Goal: Obtain resource: Download file/media

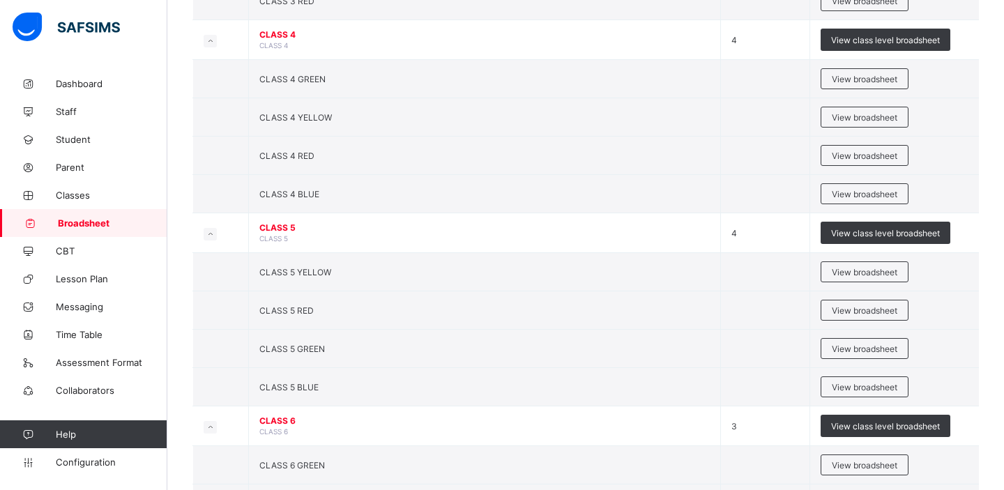
scroll to position [727, 0]
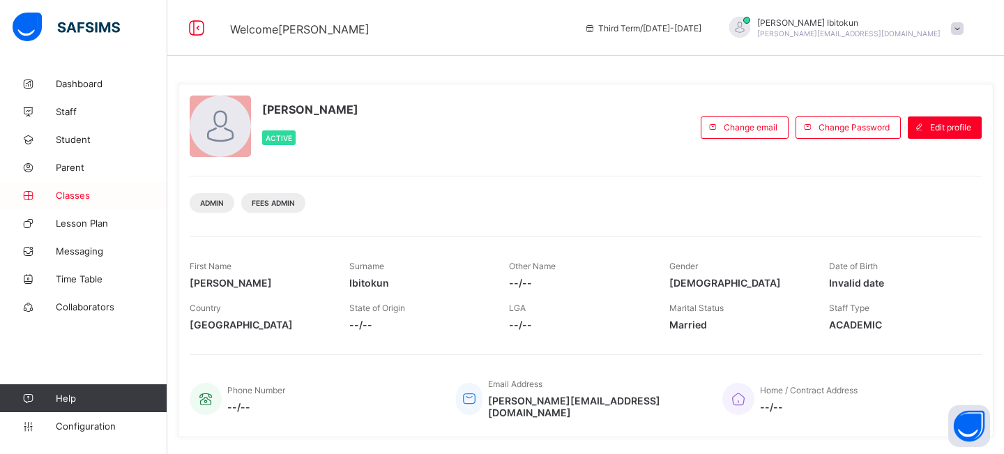
click at [80, 197] on span "Classes" at bounding box center [112, 195] width 112 height 11
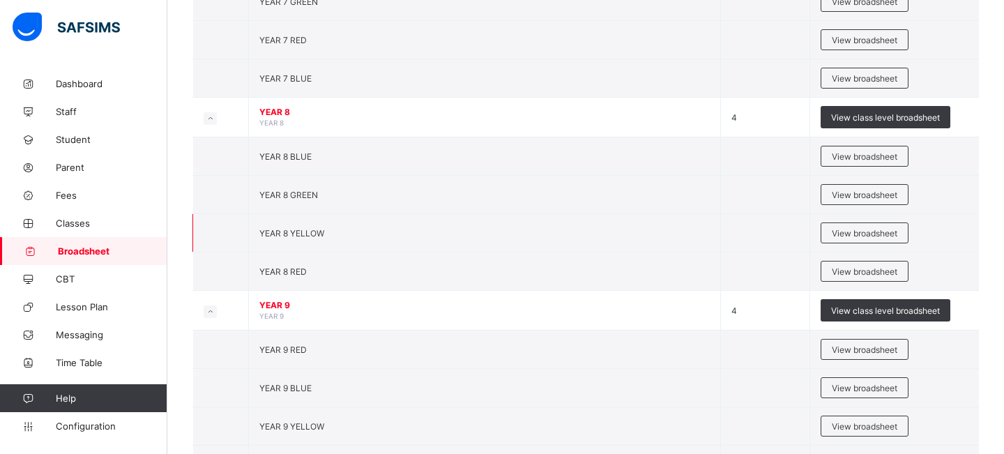
scroll to position [266, 0]
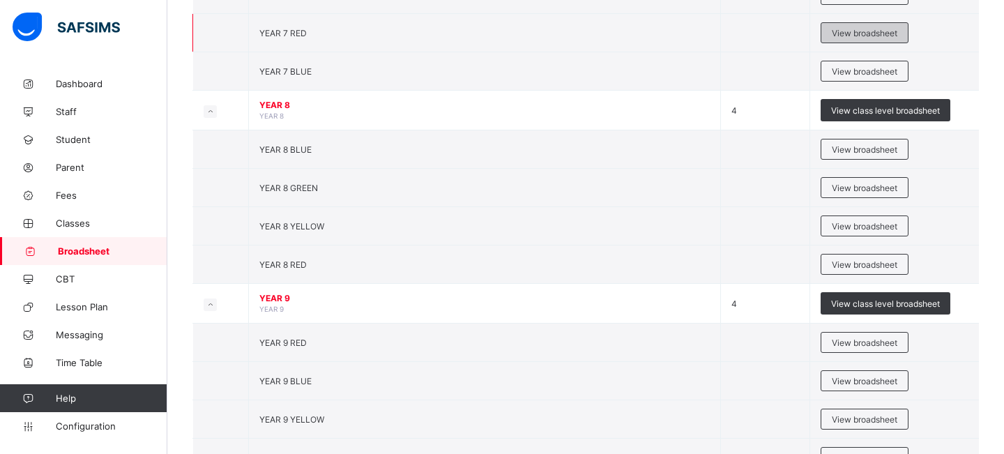
click at [836, 33] on span "View broadsheet" at bounding box center [865, 33] width 66 height 10
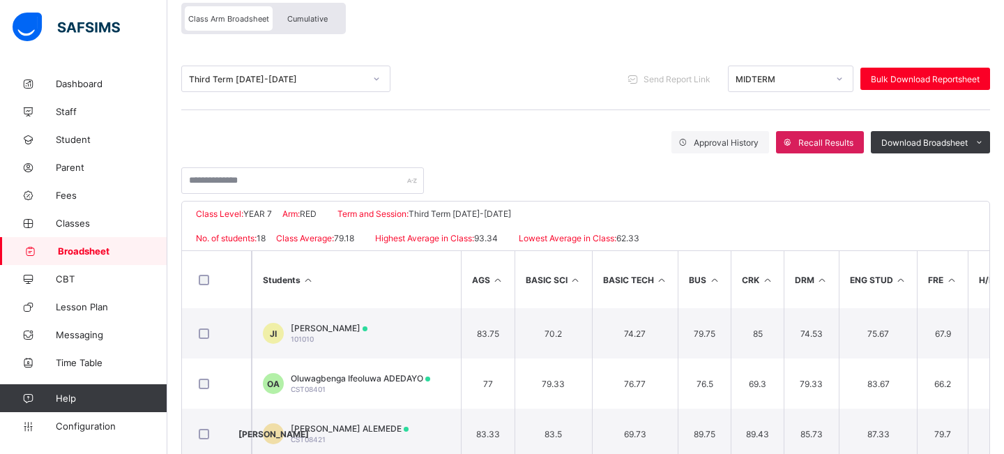
scroll to position [128, 0]
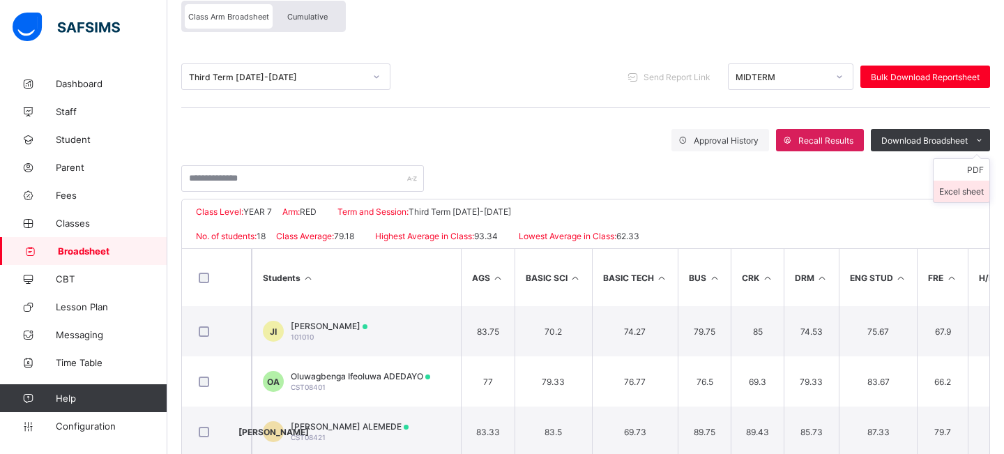
click at [947, 187] on li "Excel sheet" at bounding box center [962, 192] width 56 height 22
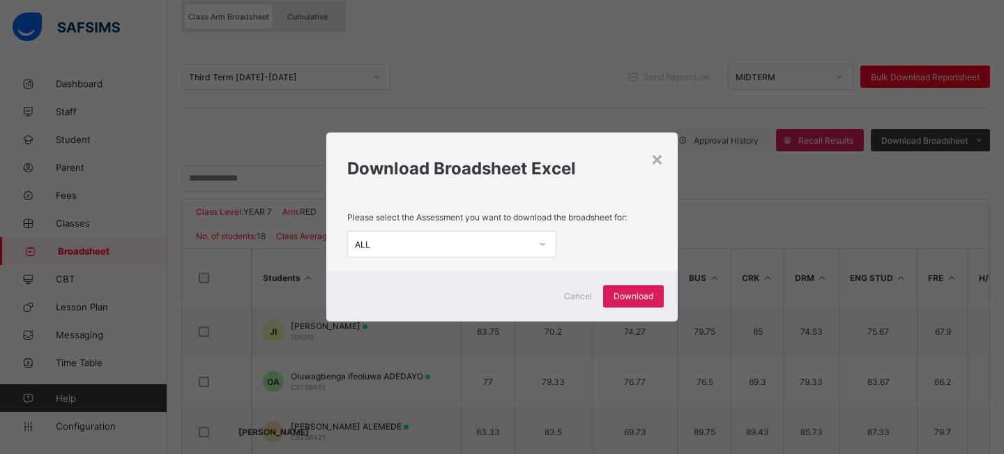
click at [524, 244] on div "ALL" at bounding box center [443, 244] width 176 height 10
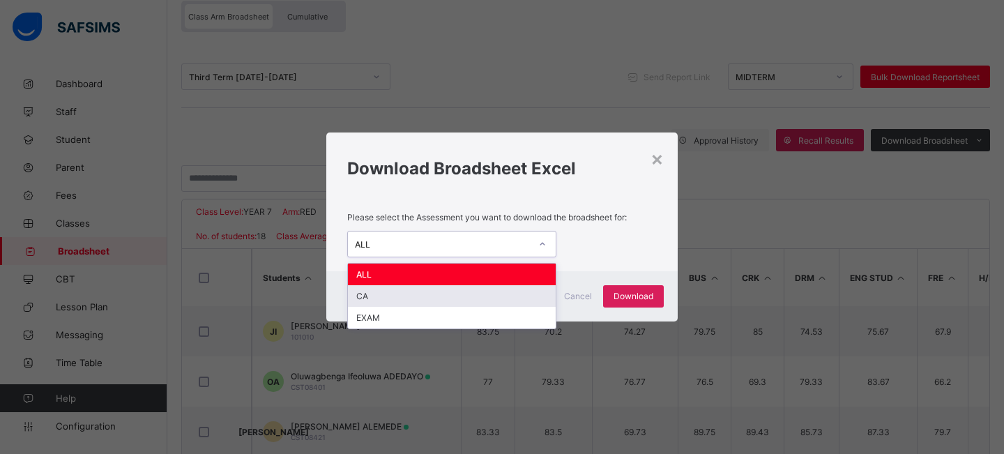
click at [363, 296] on div "CA" at bounding box center [452, 296] width 208 height 22
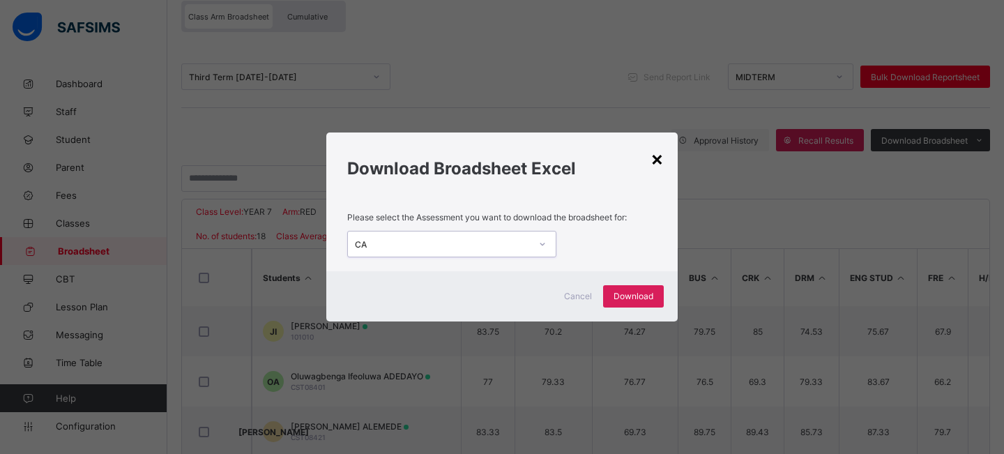
click at [658, 156] on div "×" at bounding box center [657, 158] width 13 height 24
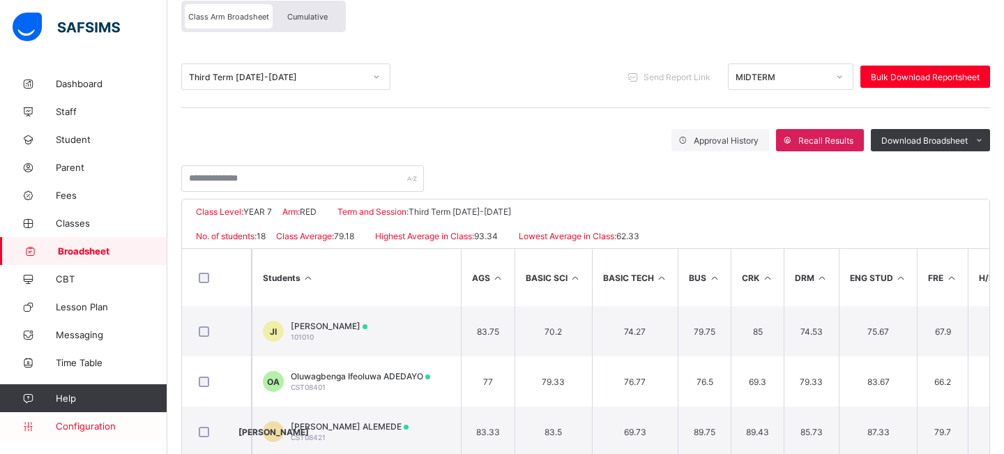
click at [84, 426] on span "Configuration" at bounding box center [111, 426] width 111 height 11
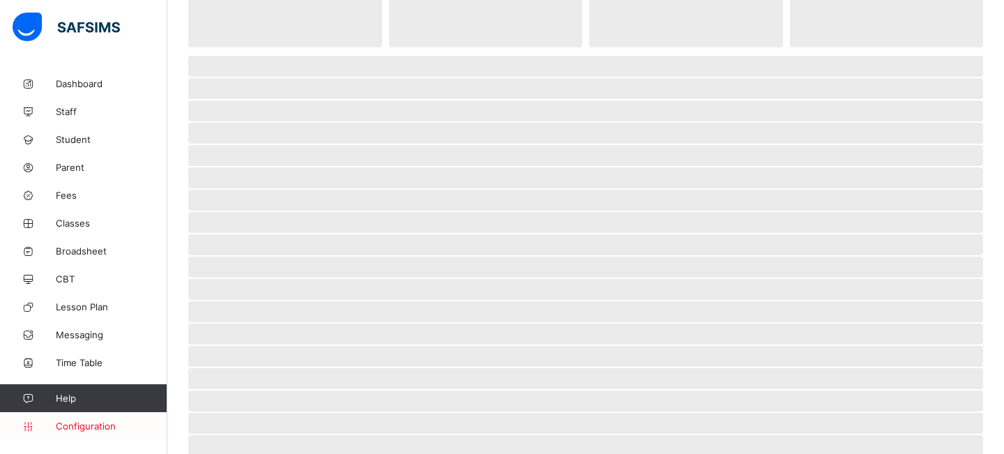
scroll to position [25, 0]
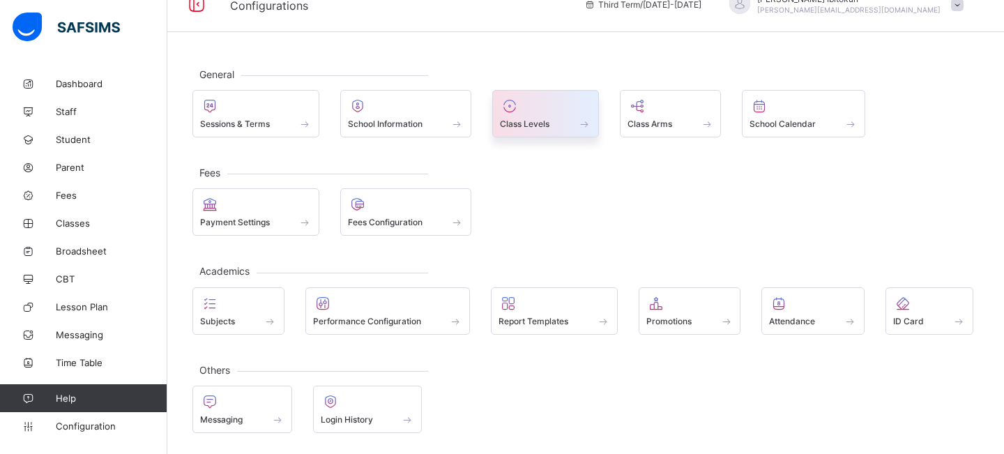
click at [550, 112] on div at bounding box center [545, 106] width 91 height 17
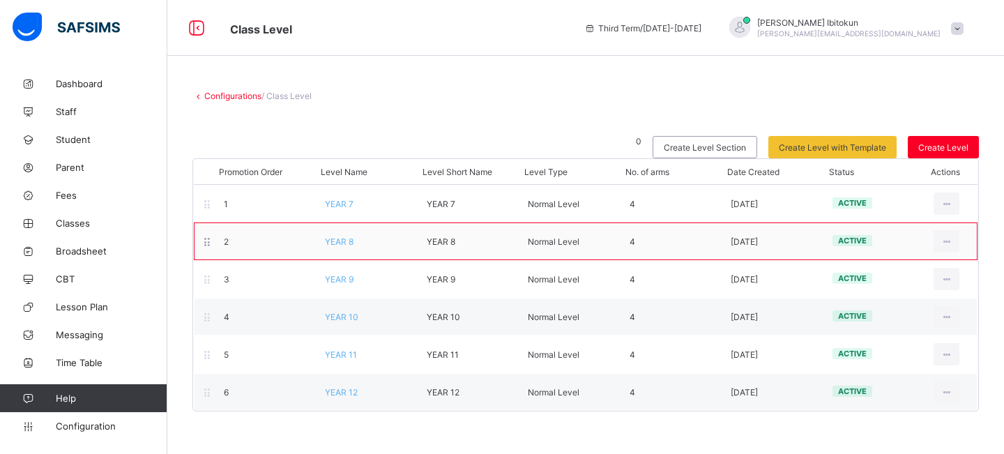
click at [343, 238] on span "YEAR 8" at bounding box center [339, 241] width 29 height 10
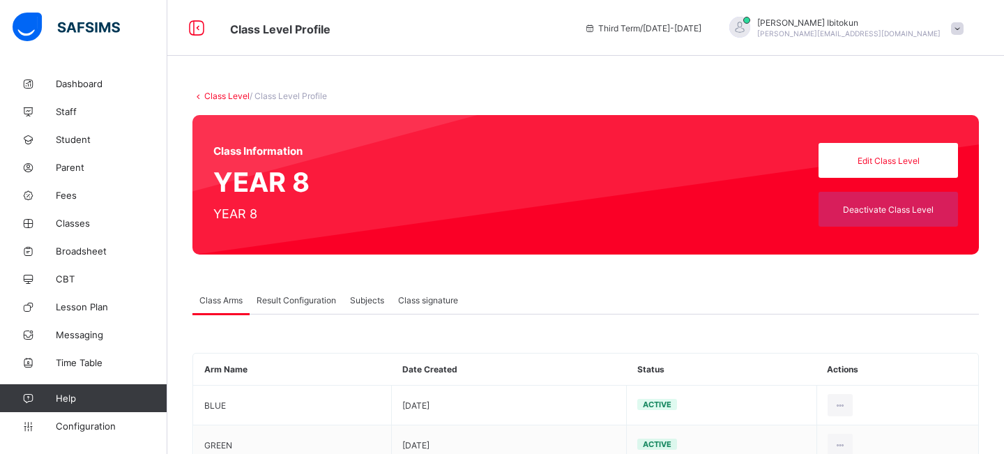
click at [307, 298] on span "Result Configuration" at bounding box center [297, 300] width 80 height 10
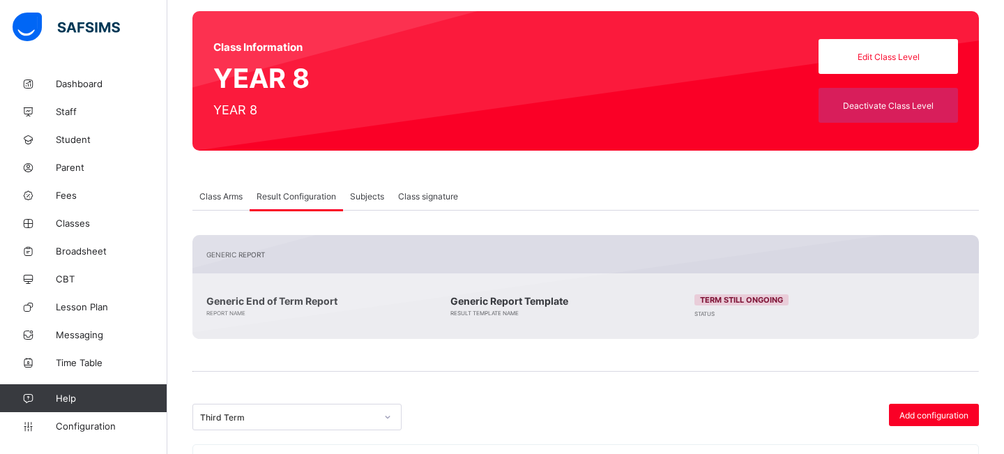
scroll to position [240, 0]
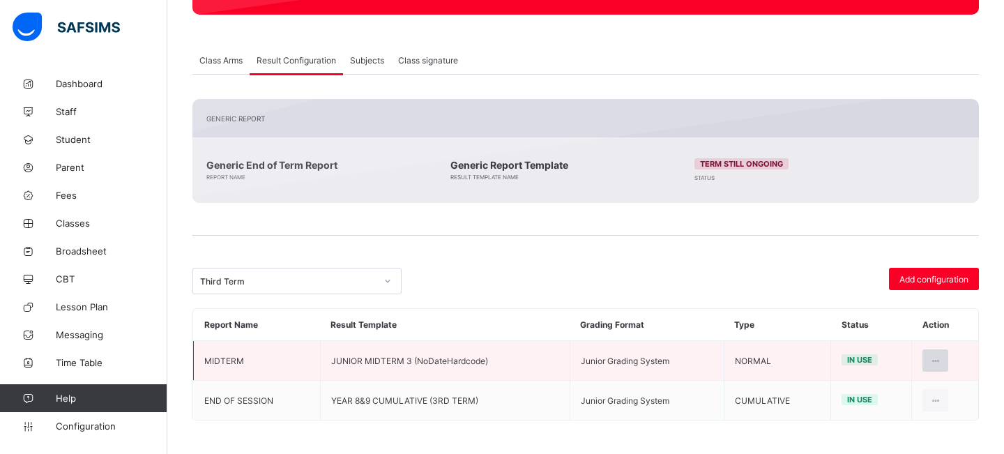
click at [935, 356] on icon at bounding box center [936, 361] width 12 height 10
click at [902, 391] on div "Edit Configuration" at bounding box center [901, 392] width 81 height 14
type input "*******"
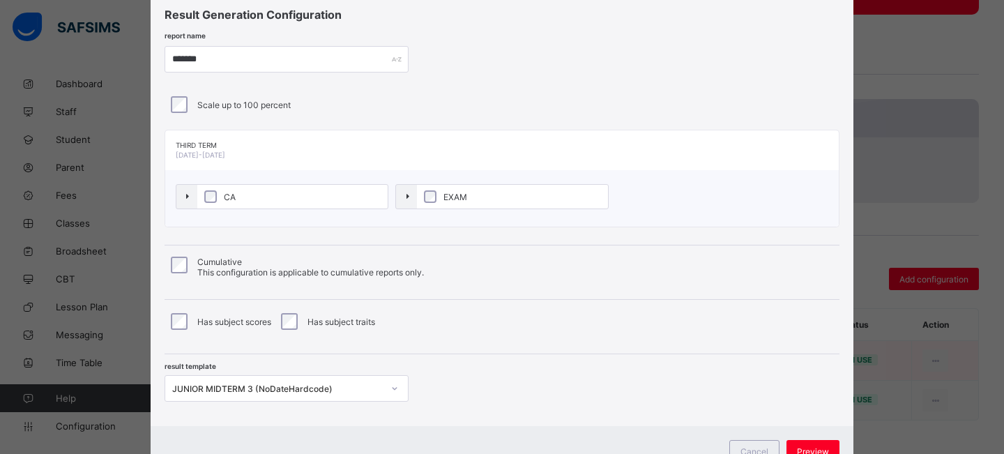
scroll to position [98, 0]
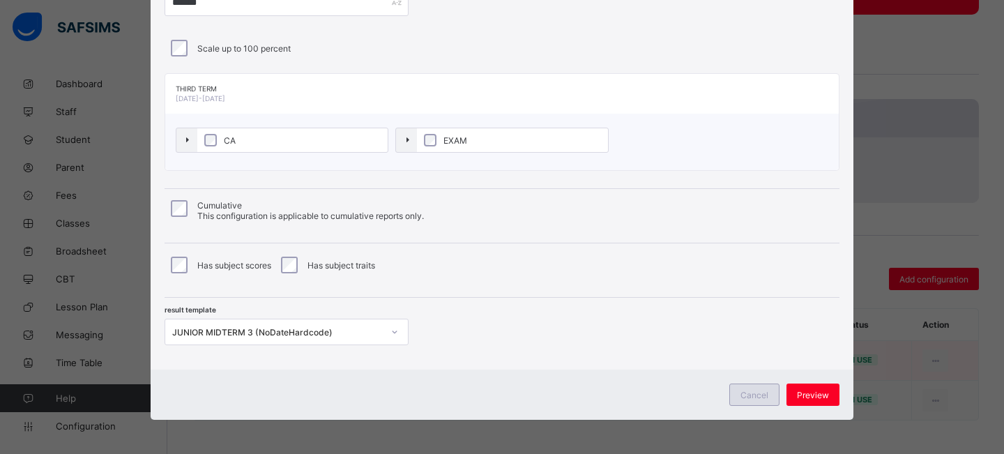
click at [741, 395] on span "Cancel" at bounding box center [755, 395] width 28 height 10
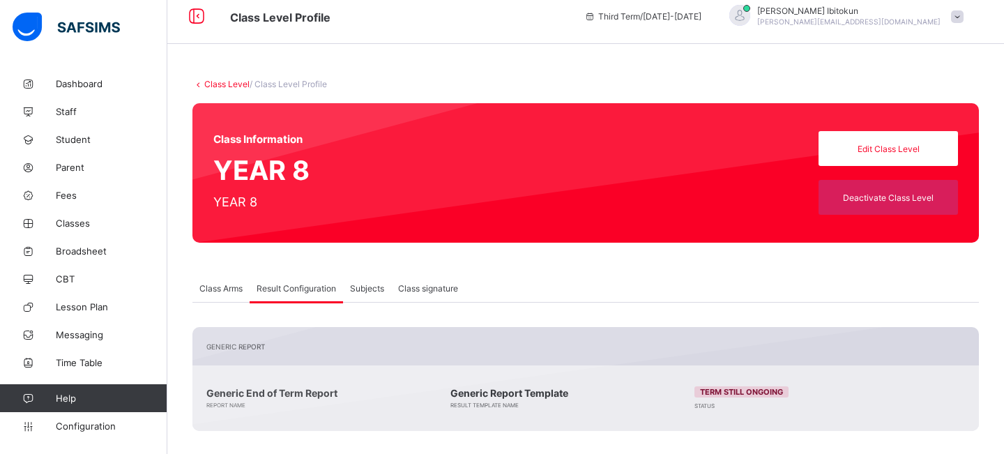
scroll to position [0, 0]
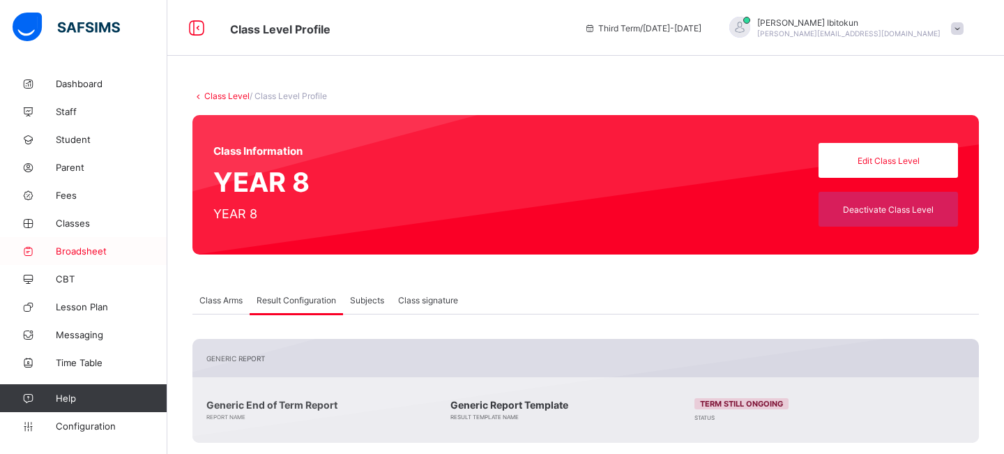
click at [68, 241] on link "Broadsheet" at bounding box center [83, 251] width 167 height 28
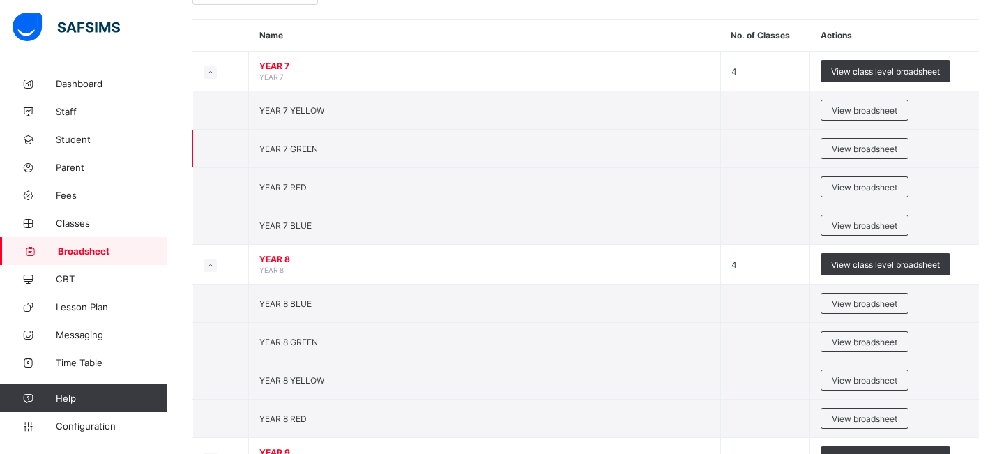
scroll to position [135, 0]
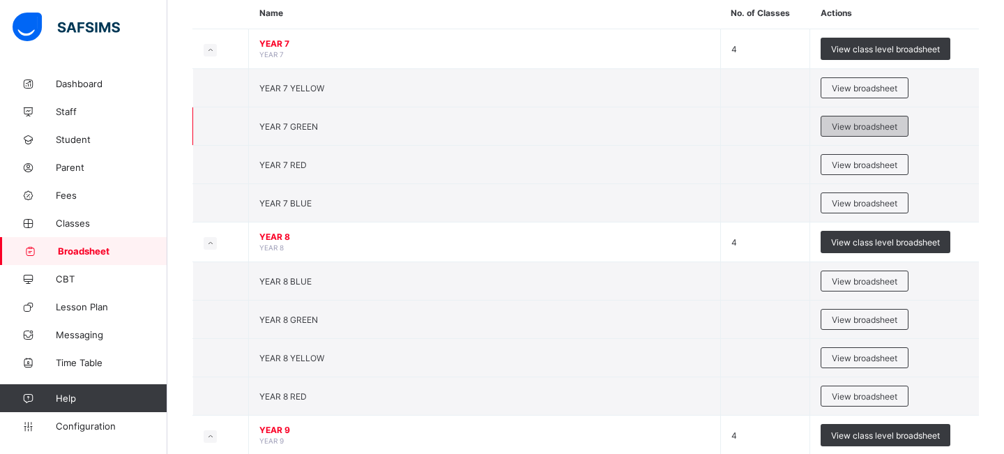
click at [858, 128] on span "View broadsheet" at bounding box center [865, 126] width 66 height 10
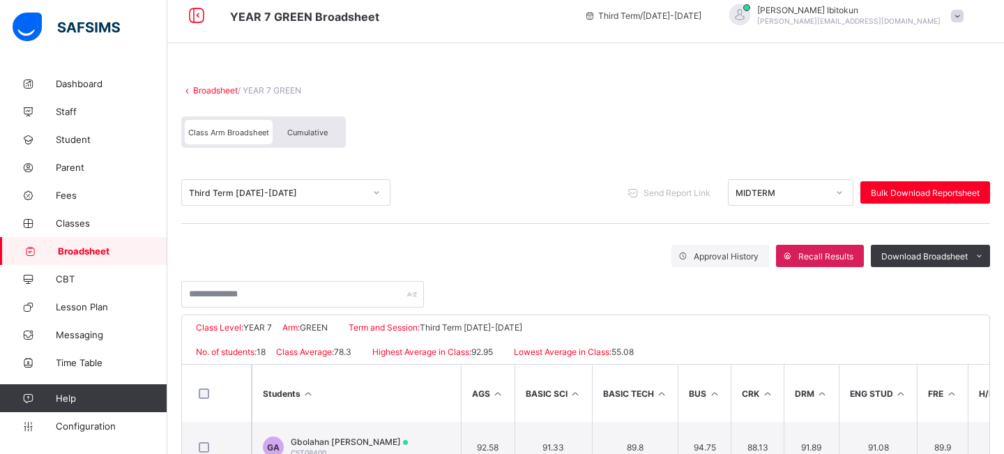
scroll to position [4, 0]
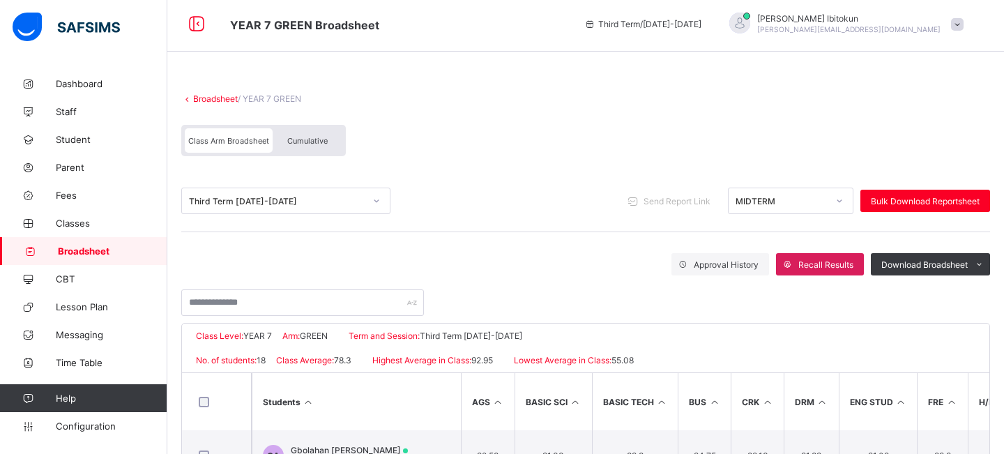
click at [772, 206] on div "MIDTERM" at bounding box center [778, 201] width 98 height 20
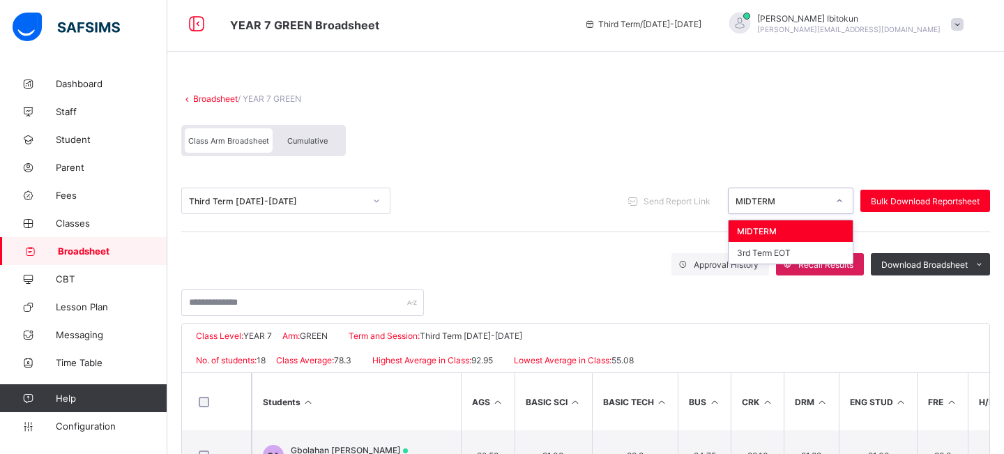
click at [531, 231] on div "Third Term 2024-2025 Send Report Link option MIDTERM focused, 1 of 2. 2 results…" at bounding box center [585, 201] width 809 height 62
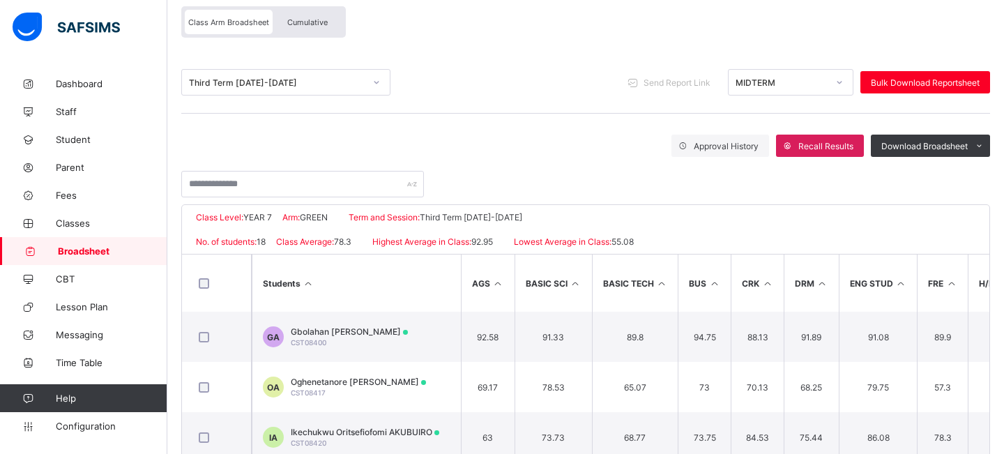
scroll to position [126, 0]
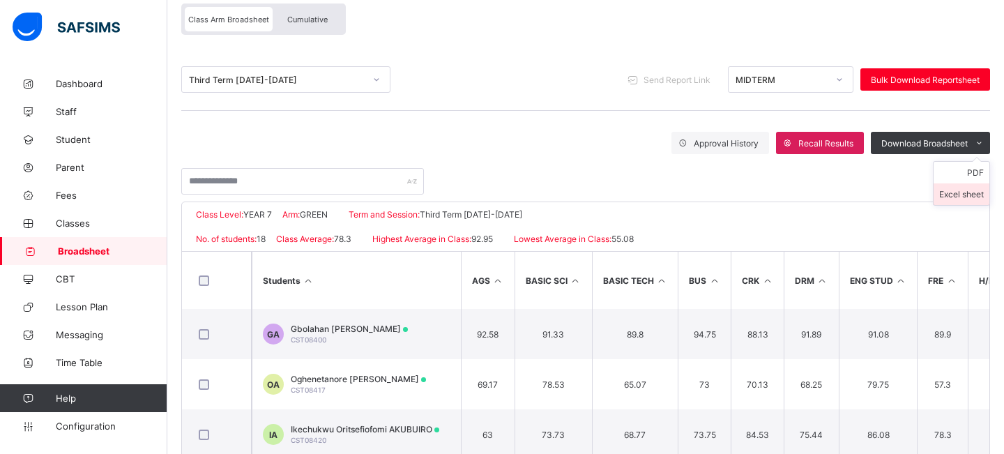
click at [956, 193] on li "Excel sheet" at bounding box center [962, 194] width 56 height 22
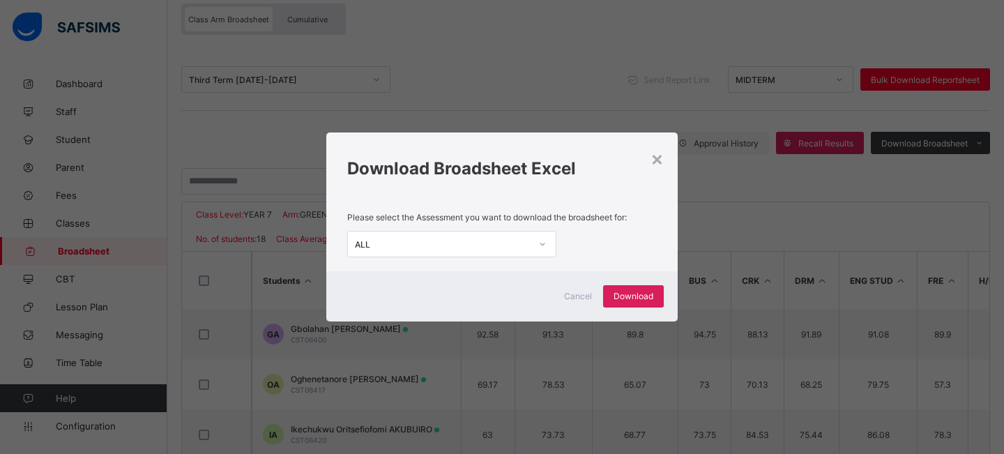
click at [520, 241] on div "ALL" at bounding box center [443, 244] width 176 height 10
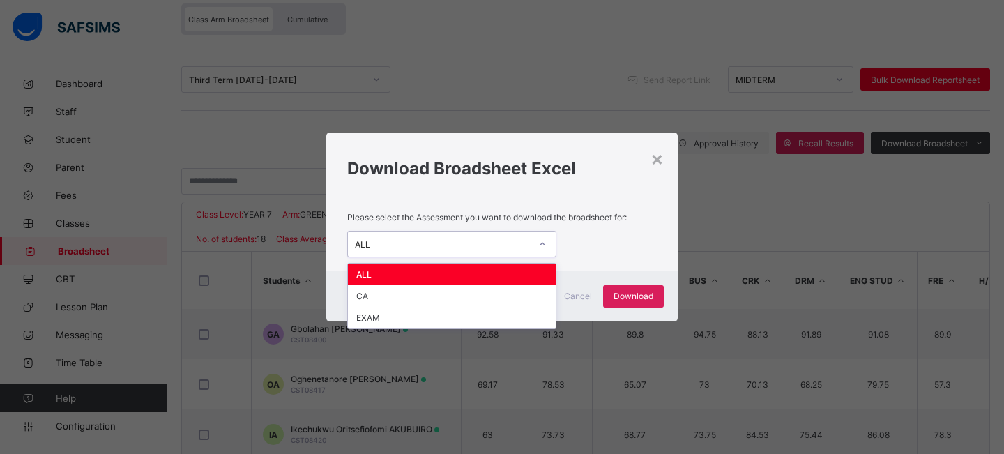
click at [592, 245] on div "option ALL focused, 1 of 3. 3 results available. Use Up and Down to choose opti…" at bounding box center [502, 244] width 310 height 27
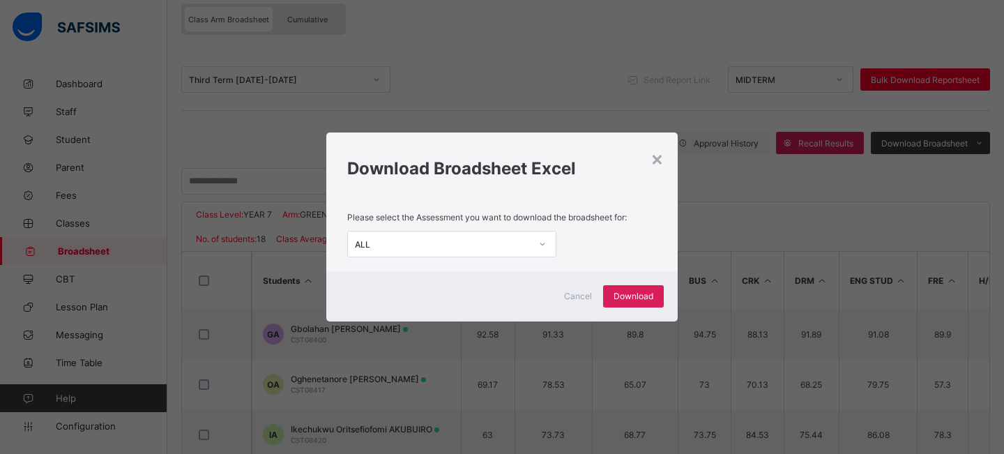
click at [576, 302] on div "Cancel" at bounding box center [578, 296] width 50 height 22
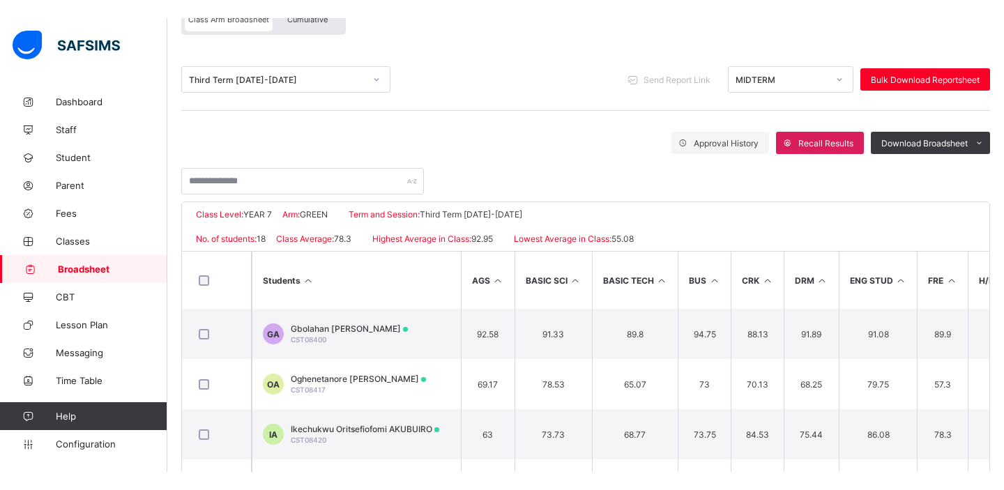
scroll to position [138, 0]
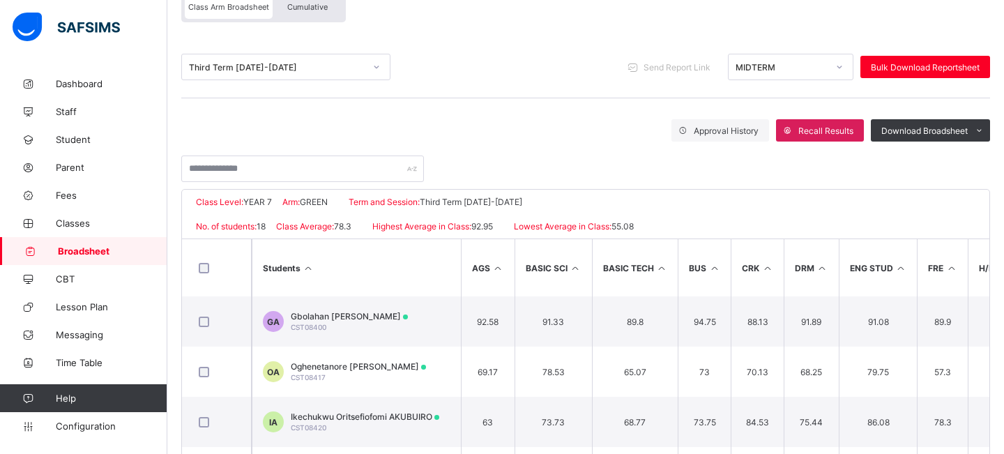
click at [756, 72] on div "MIDTERM" at bounding box center [778, 67] width 98 height 20
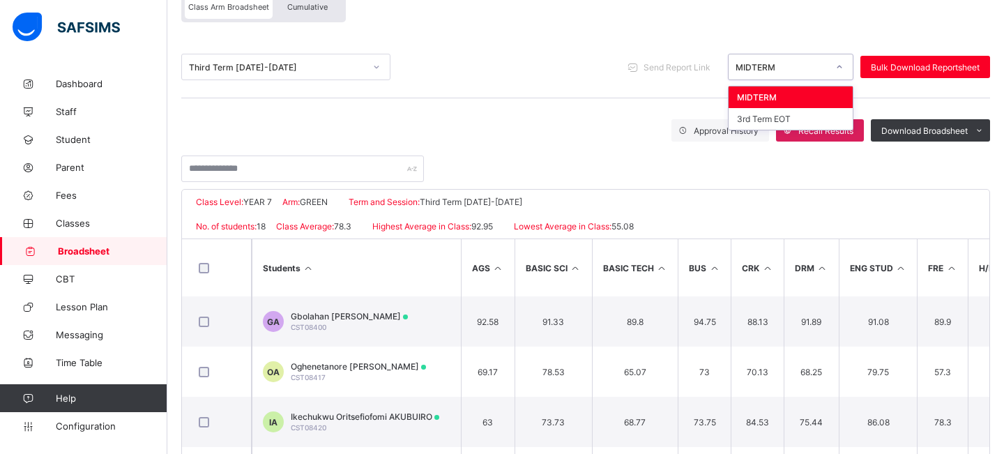
click at [562, 133] on div "Approval History Recall Results Download Broadsheet PDF Excel sheet" at bounding box center [585, 130] width 809 height 22
